Goal: Task Accomplishment & Management: Use online tool/utility

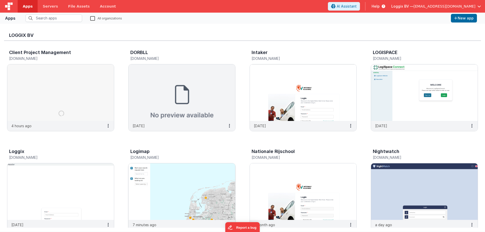
click at [179, 182] on img at bounding box center [182, 191] width 107 height 57
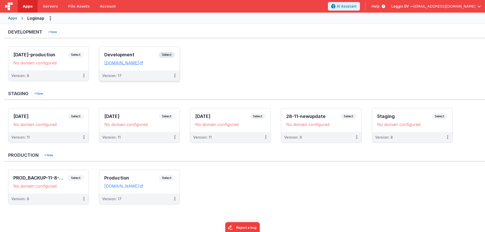
click at [165, 57] on span "Select" at bounding box center [167, 55] width 16 height 6
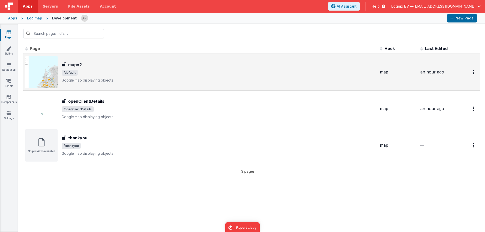
click at [101, 78] on p "Google map displaying objects" at bounding box center [219, 80] width 314 height 5
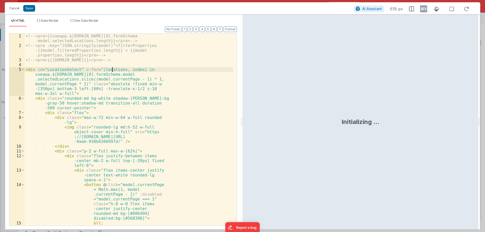
click at [111, 68] on div "<!-- <pre>{{vueapp.$[DOMAIN_NAME][0].formSchema .model.selectedLocations.length…" at bounding box center [129, 150] width 208 height 232
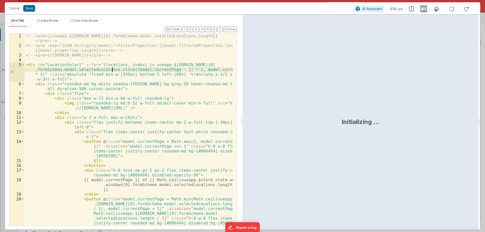
click at [111, 68] on div "<!-- <pre>{{vueapp.$[DOMAIN_NAME][0].formSchema.model.selectedLocations.length}…" at bounding box center [129, 137] width 208 height 207
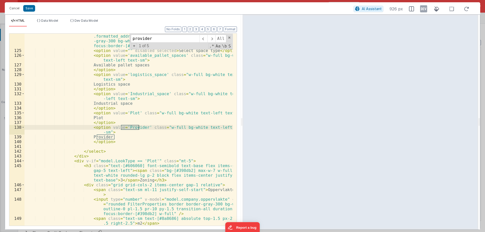
scroll to position [969, 0]
type input "provider"
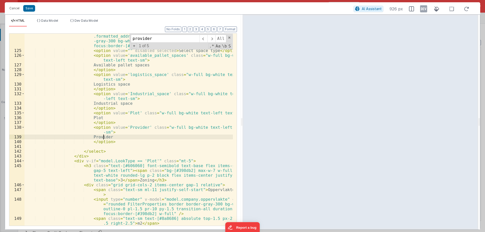
click at [103, 137] on div "< select @ change = "namedAction('filterChanges', {Looktype: model .LookType,lo…" at bounding box center [129, 134] width 208 height 231
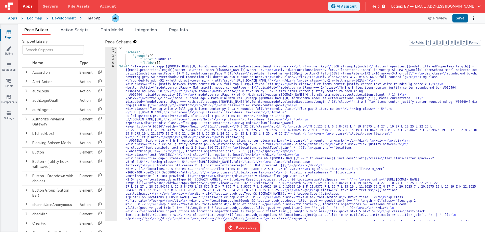
click at [34, 17] on div "Logimap" at bounding box center [34, 18] width 15 height 5
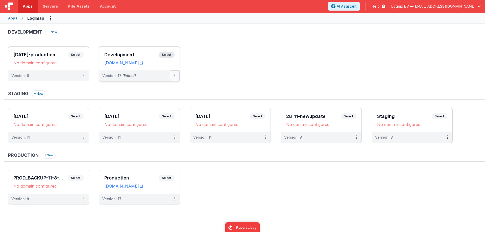
click at [176, 72] on button at bounding box center [175, 75] width 10 height 11
click at [162, 105] on link "Deploy..." at bounding box center [157, 105] width 44 height 9
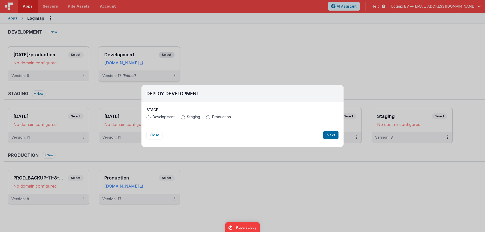
click at [209, 115] on label "Production" at bounding box center [218, 116] width 25 height 5
click at [209, 115] on input "Production" at bounding box center [208, 117] width 4 height 4
radio input "true"
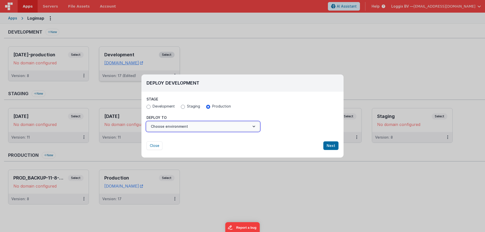
click at [198, 126] on button "Choose environment" at bounding box center [203, 127] width 113 height 10
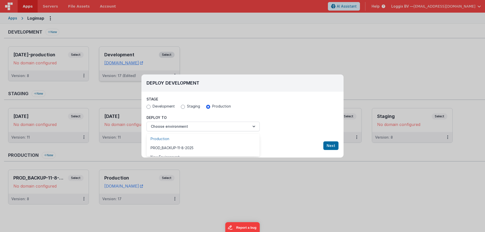
click at [184, 137] on link "Production" at bounding box center [203, 138] width 113 height 9
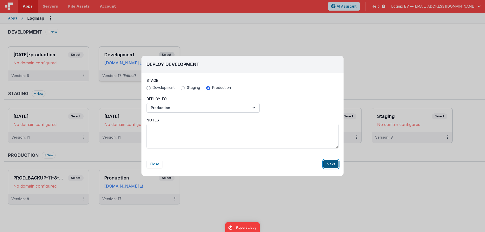
click at [327, 164] on button "Next" at bounding box center [330, 164] width 15 height 9
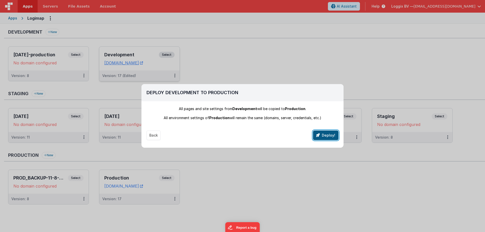
click at [324, 138] on button "Deploy!" at bounding box center [326, 136] width 26 height 10
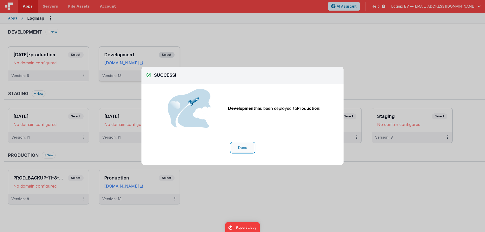
click at [245, 144] on button "Done" at bounding box center [242, 148] width 23 height 10
